Goal: Entertainment & Leisure: Consume media (video, audio)

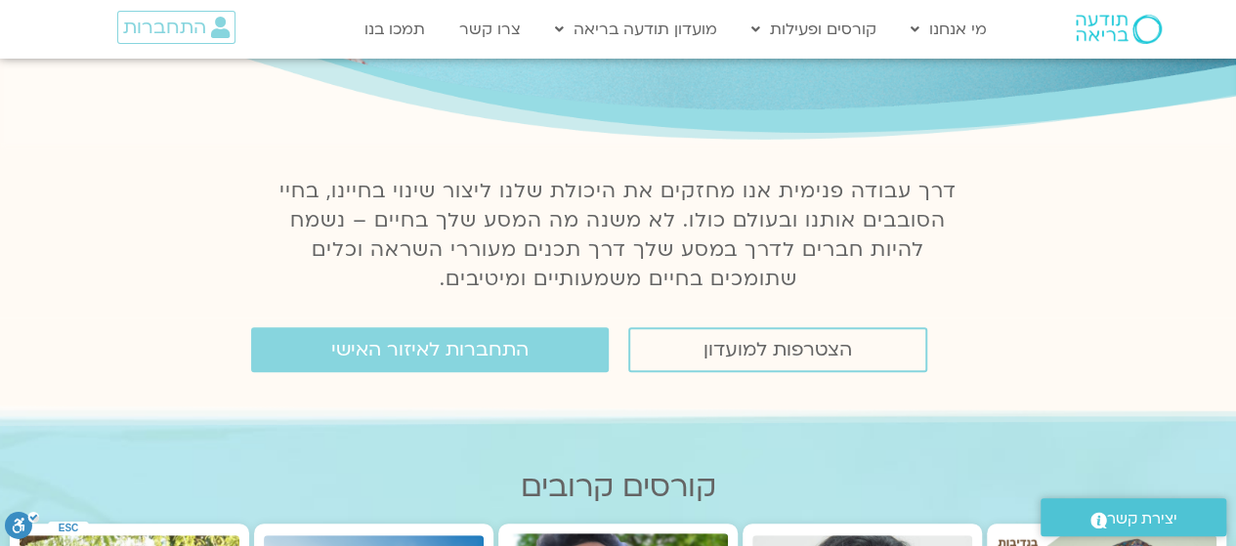
scroll to position [164, 0]
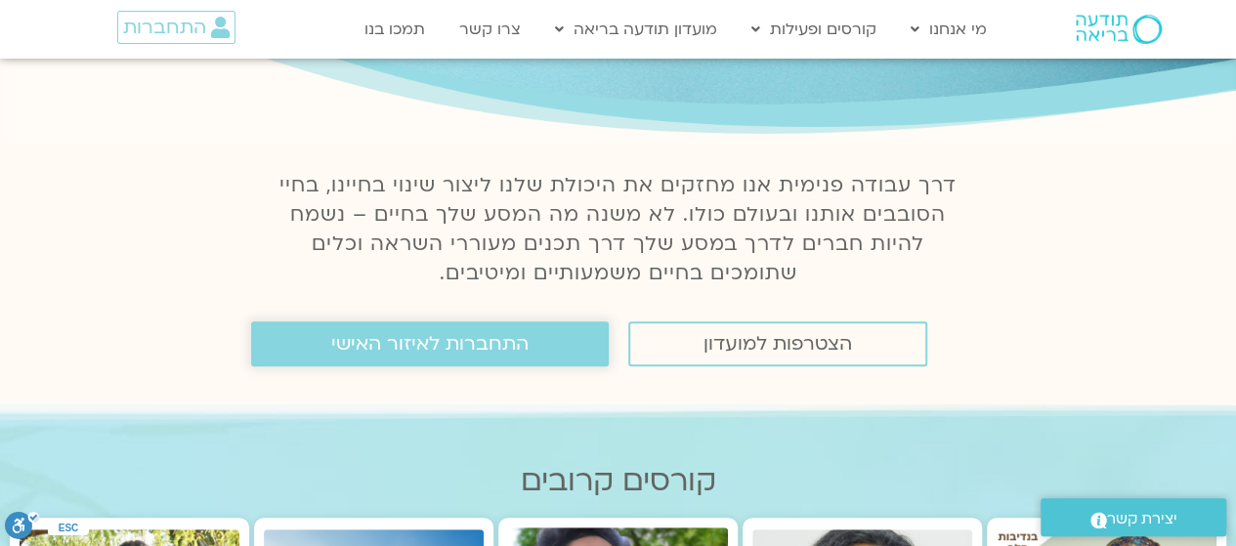
click at [420, 355] on span "התחברות לאיזור האישי" at bounding box center [429, 343] width 197 height 21
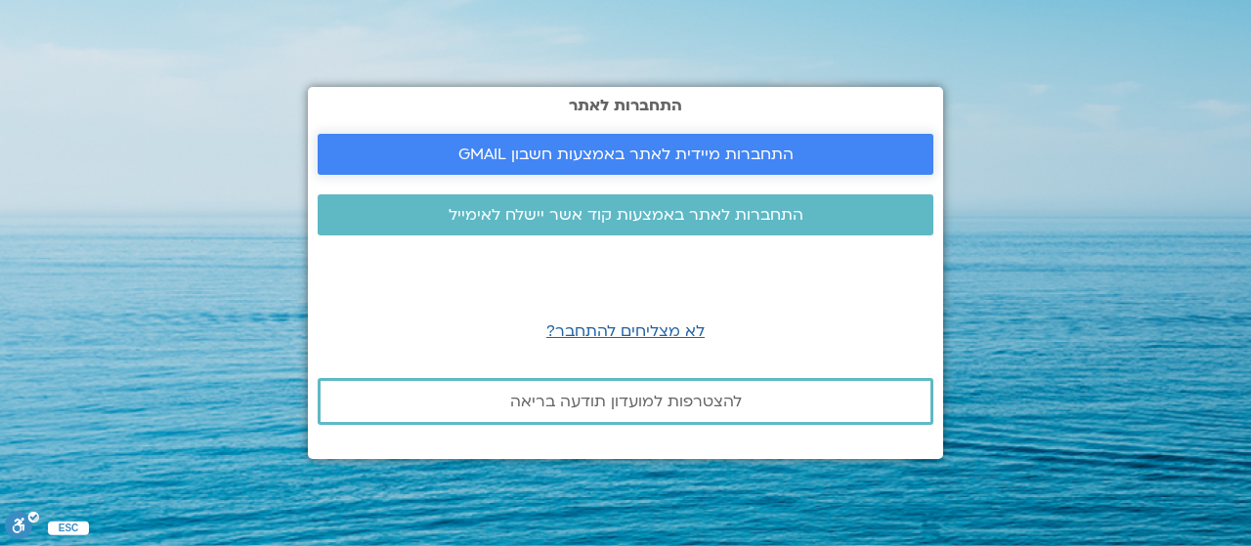
click at [633, 160] on span "התחברות מיידית לאתר באמצעות חשבון GMAIL" at bounding box center [625, 155] width 335 height 18
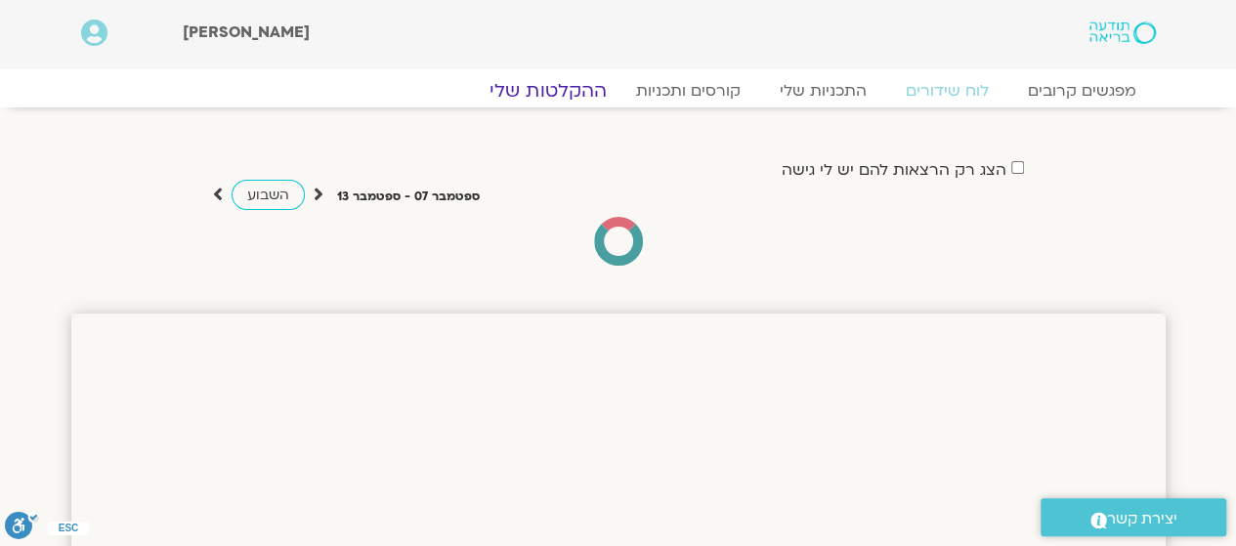
click at [545, 97] on link "ההקלטות שלי" at bounding box center [548, 90] width 164 height 23
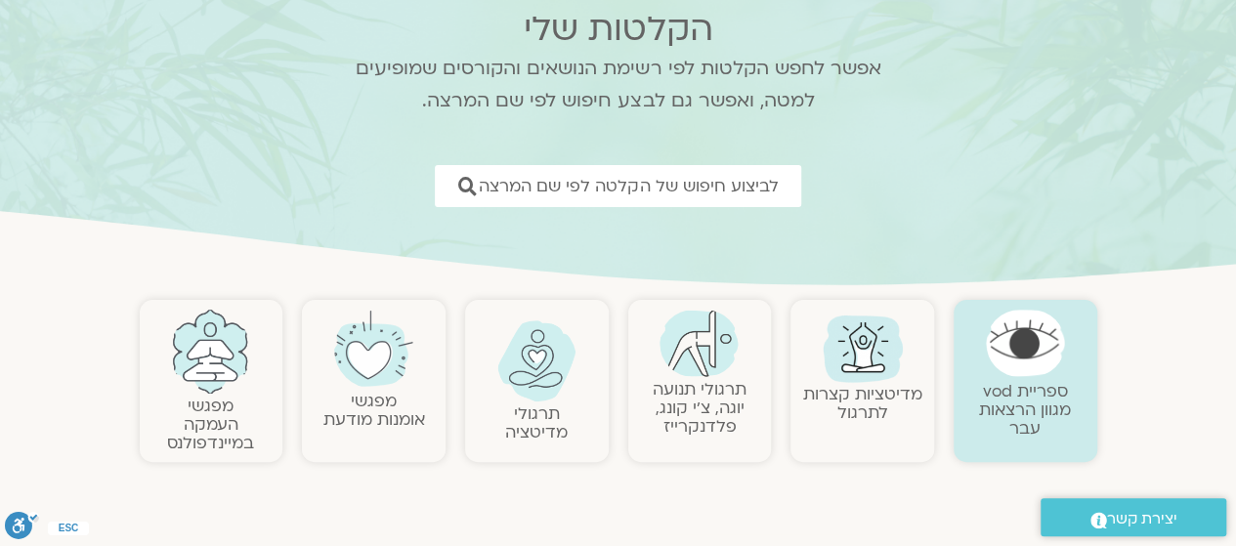
scroll to position [149, 0]
click at [869, 335] on img at bounding box center [863, 345] width 94 height 94
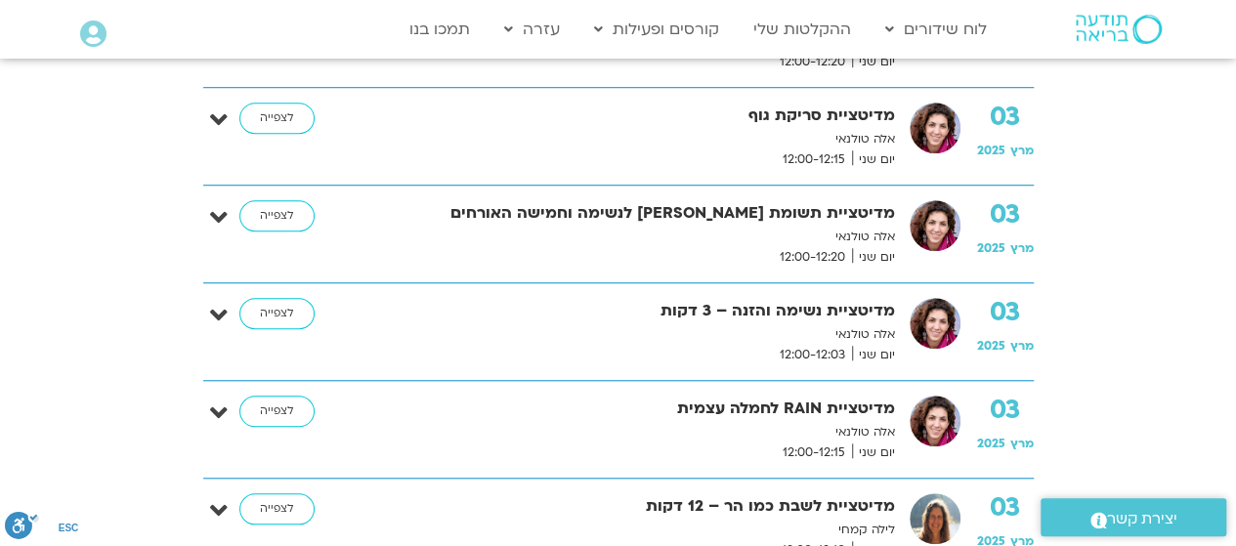
scroll to position [658, 0]
click at [267, 314] on link "לצפייה" at bounding box center [276, 312] width 75 height 31
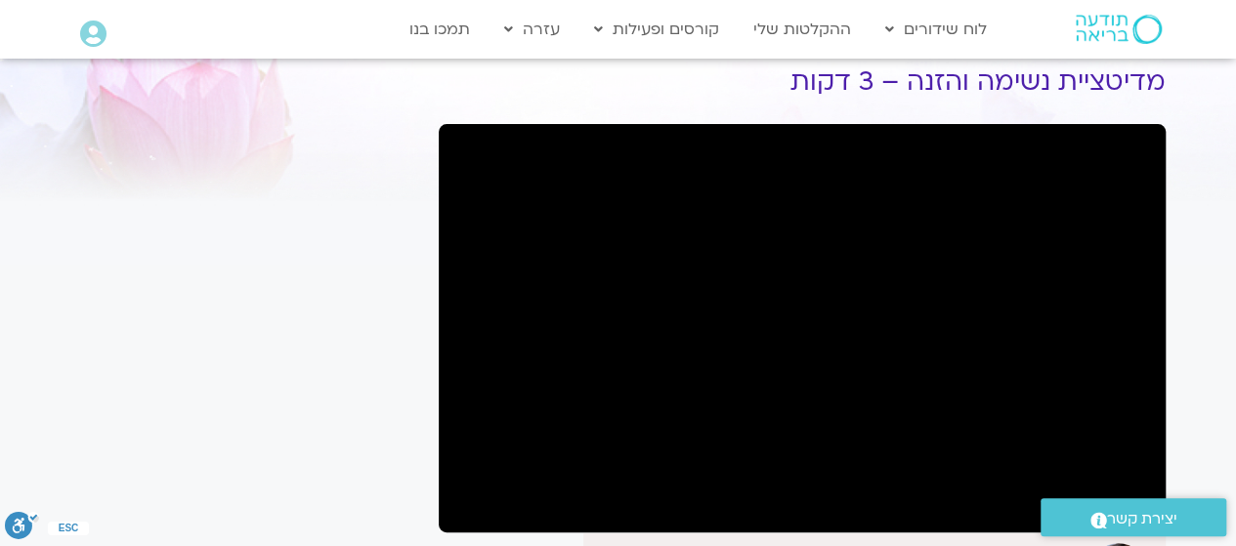
scroll to position [77, 0]
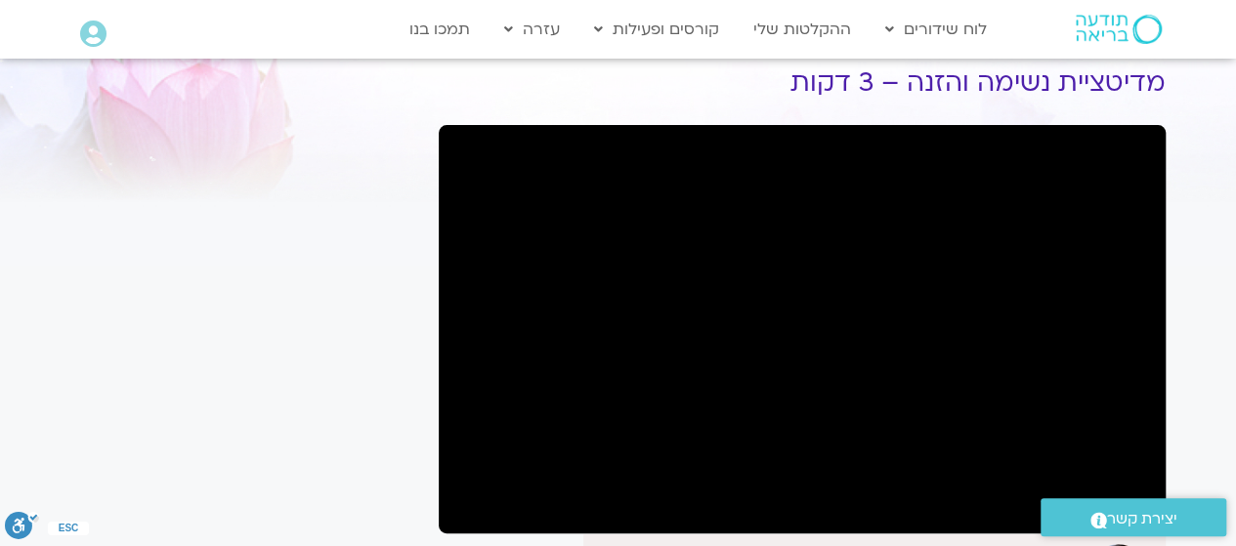
click at [184, 298] on div "It seems we can't find what you're looking for. It seems we can't find what you…" at bounding box center [245, 515] width 367 height 961
